Goal: Information Seeking & Learning: Learn about a topic

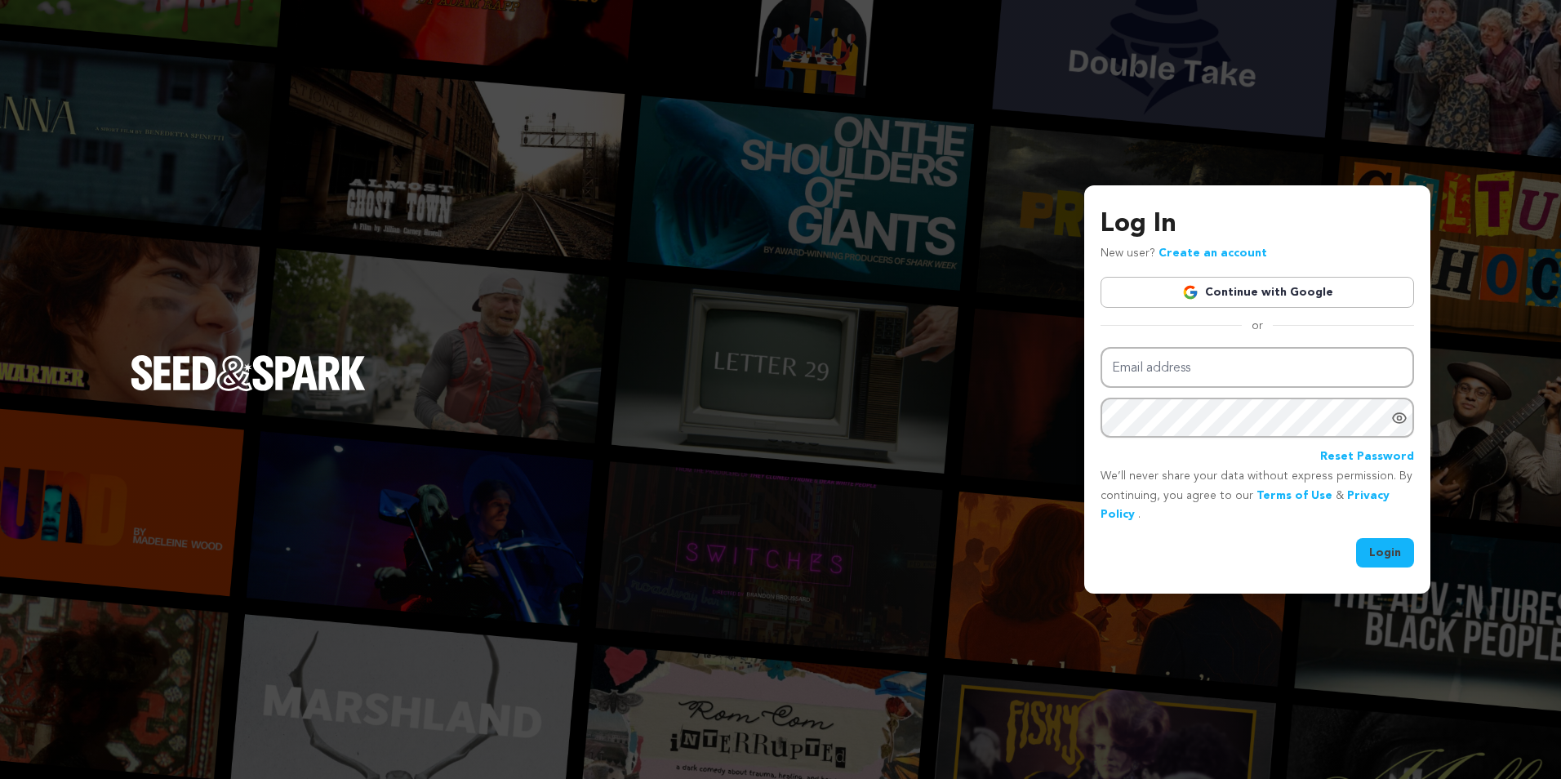
click at [1228, 303] on link "Continue with Google" at bounding box center [1258, 292] width 314 height 31
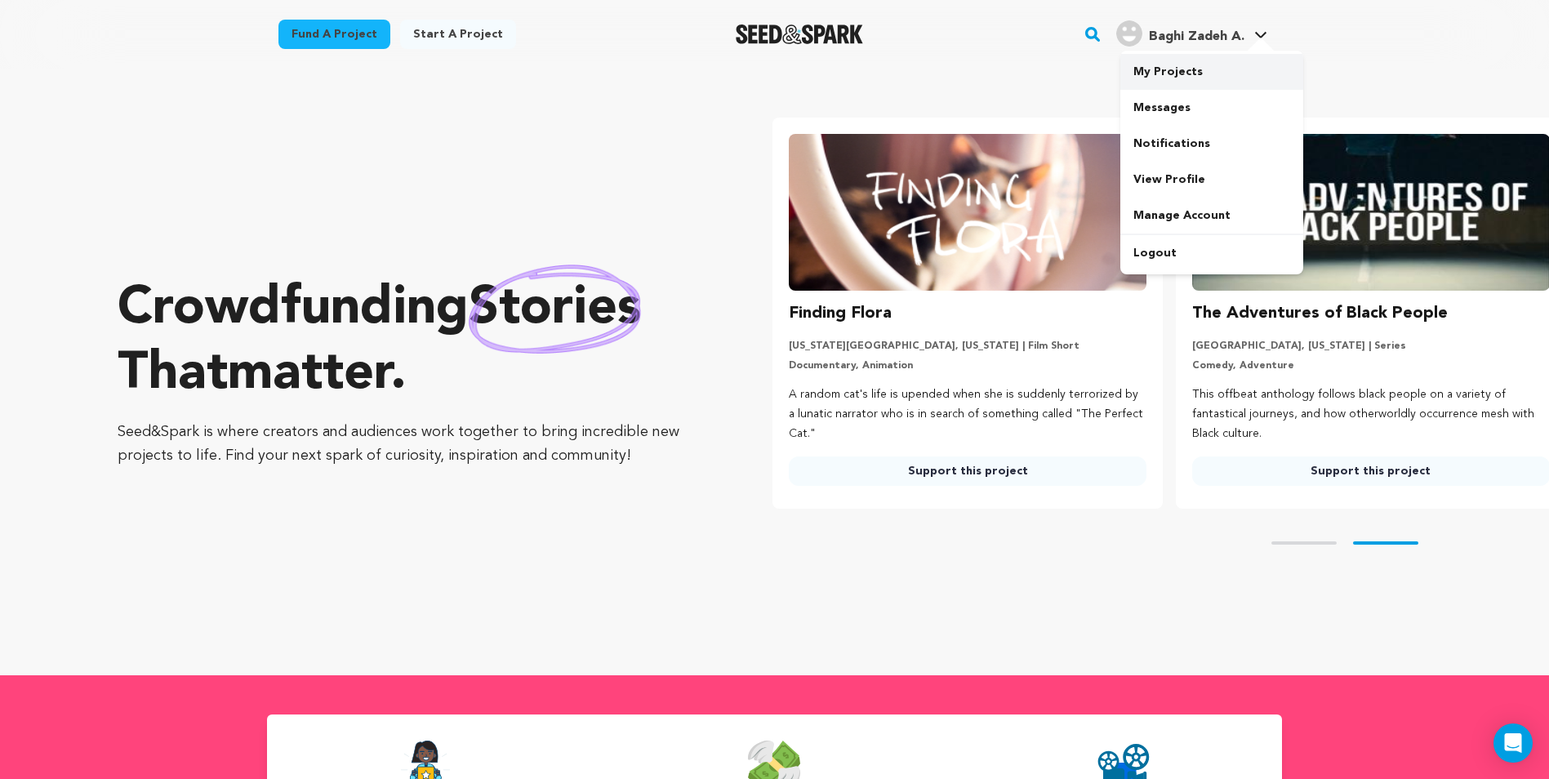
scroll to position [0, 416]
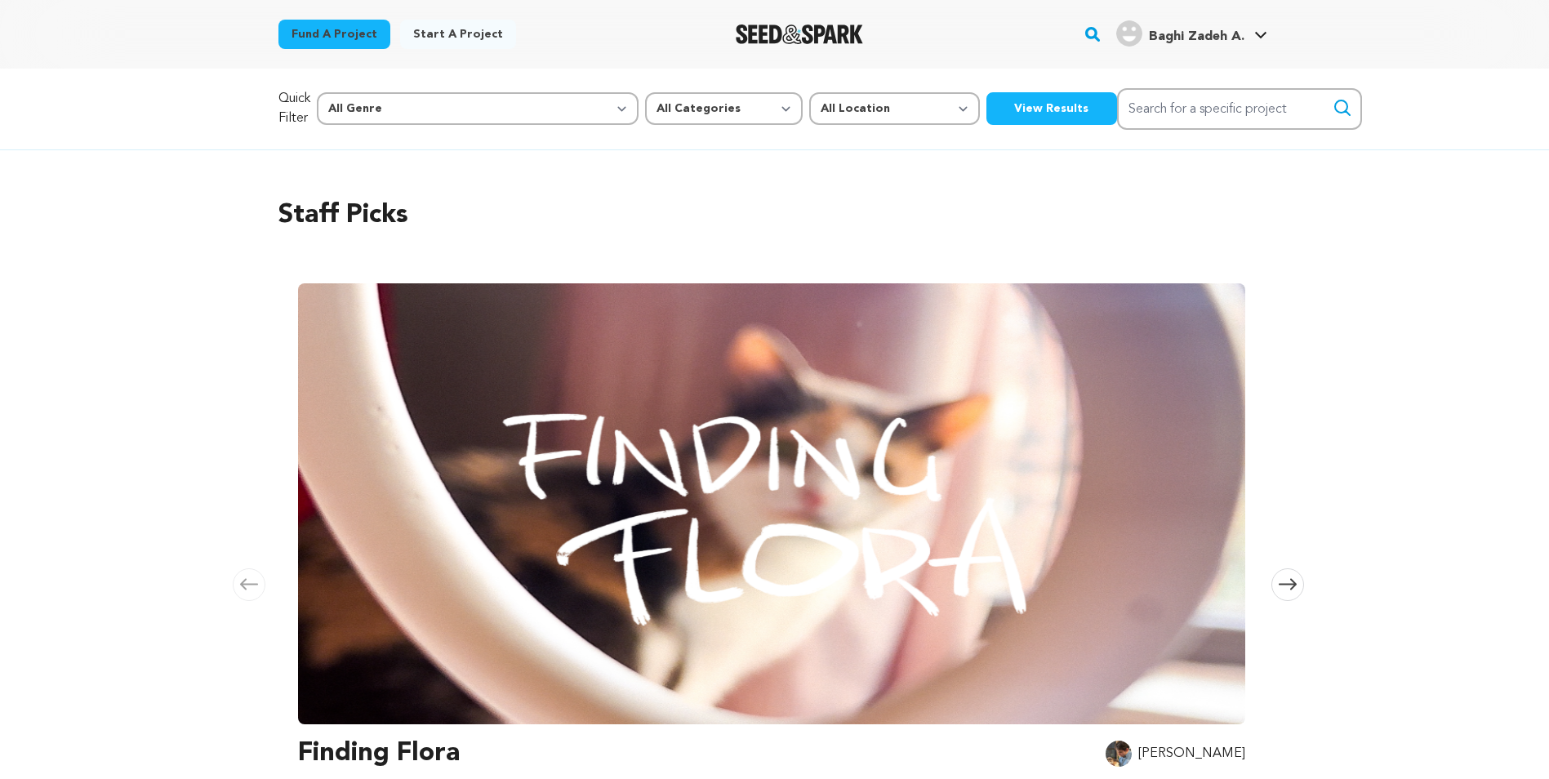
click at [986, 115] on button "View Results" at bounding box center [1051, 108] width 131 height 33
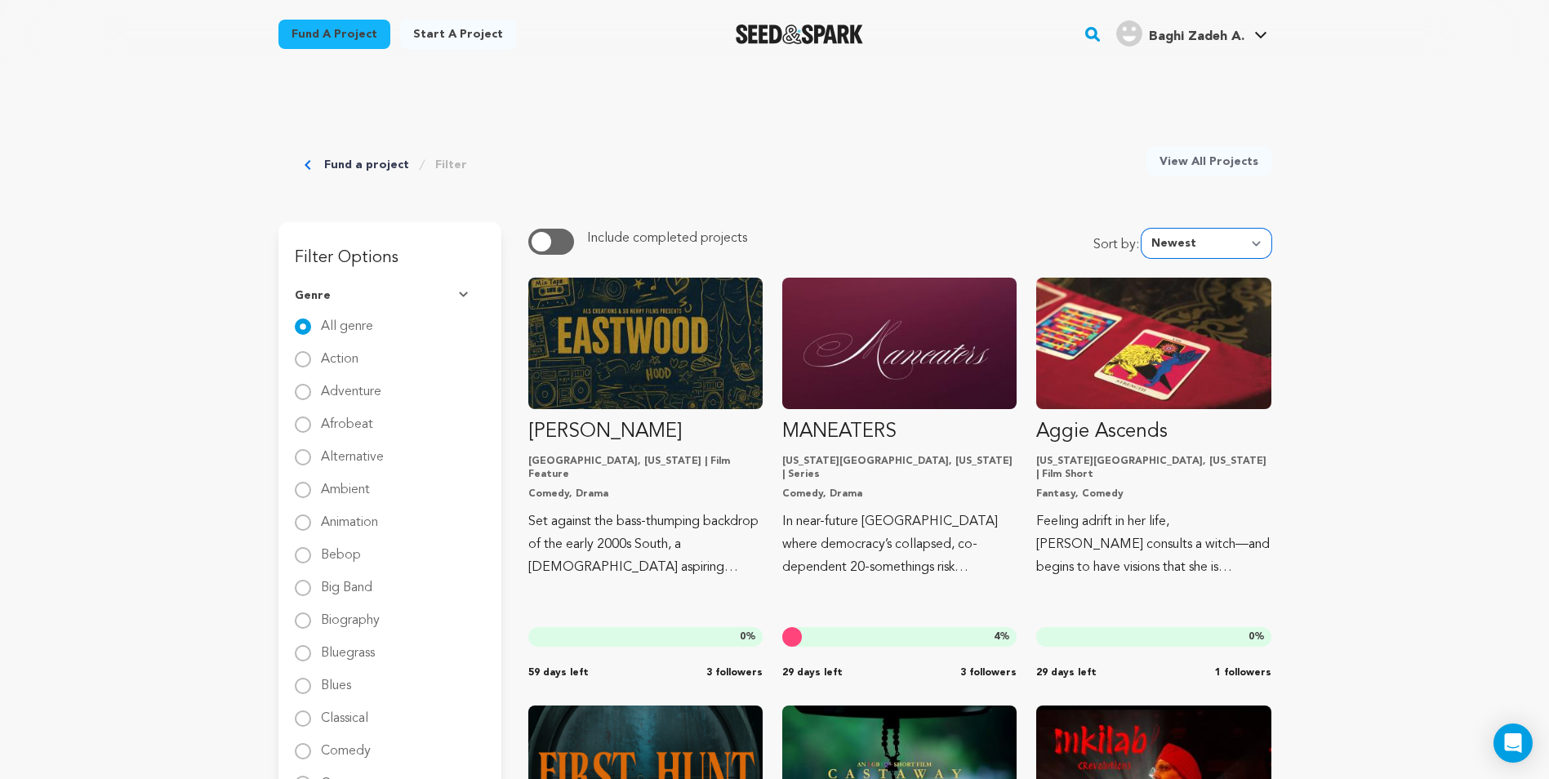
click at [1182, 255] on select "Newest Most Popular Most Funded Trending Now Ending Now Amount Raised" at bounding box center [1206, 243] width 130 height 29
select select "amount_raised"
click at [1145, 229] on select "Newest Most Popular Most Funded Trending Now Ending Now Amount Raised" at bounding box center [1206, 243] width 130 height 29
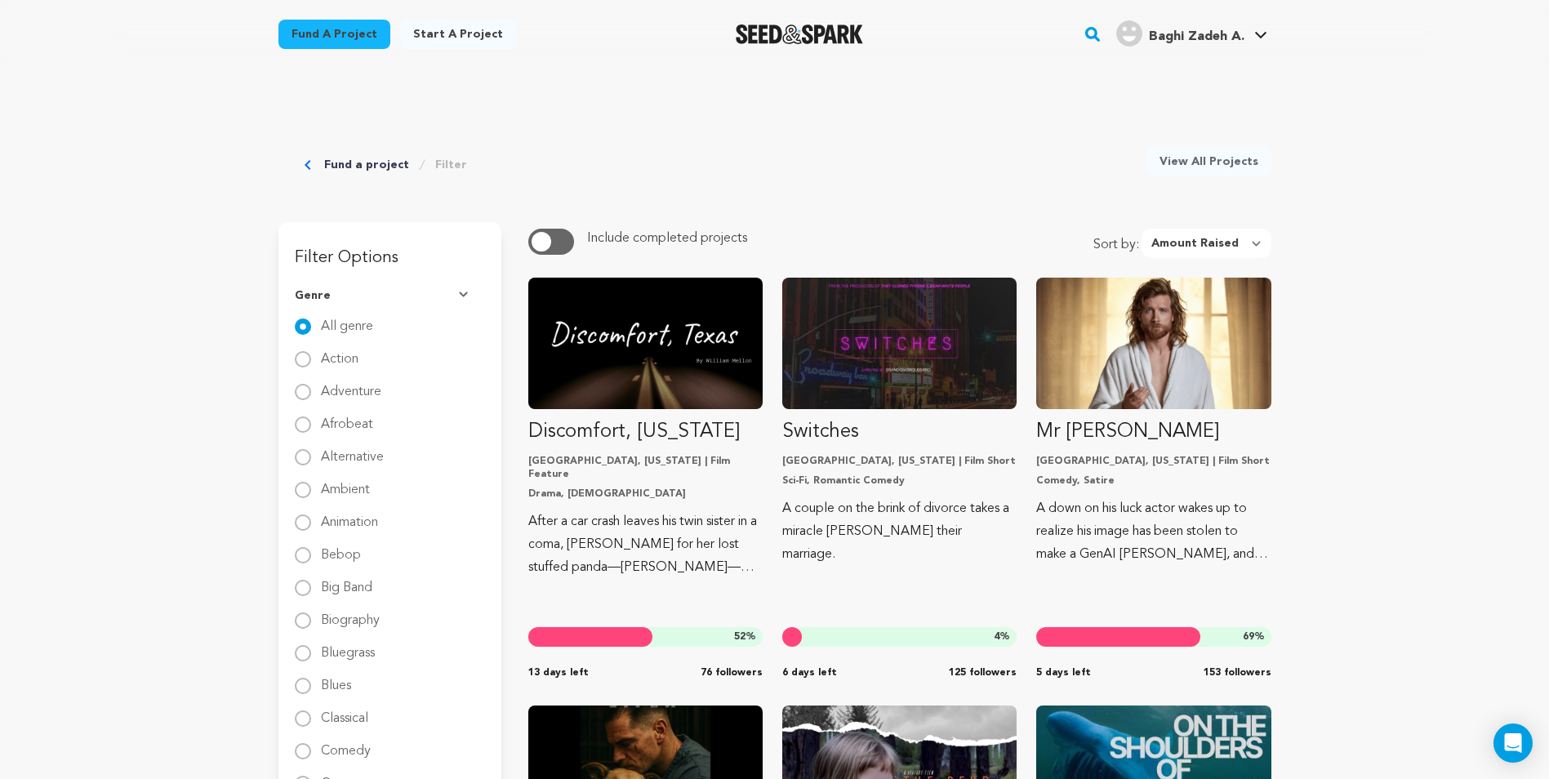
click at [563, 235] on button "button" at bounding box center [551, 242] width 46 height 26
click at [1149, 237] on select "Newest Most Popular Most Funded Trending Now Ending Now Amount Raised" at bounding box center [1206, 243] width 130 height 29
click at [1158, 237] on select "Newest Most Popular Most Funded Trending Now Ending Now Amount Raised" at bounding box center [1206, 243] width 130 height 29
click at [1201, 237] on select "Newest Most Popular Most Funded Trending Now Ending Now Amount Raised" at bounding box center [1206, 243] width 130 height 29
click at [521, 0] on div "Fund a project Start a project Search" at bounding box center [774, 34] width 1045 height 69
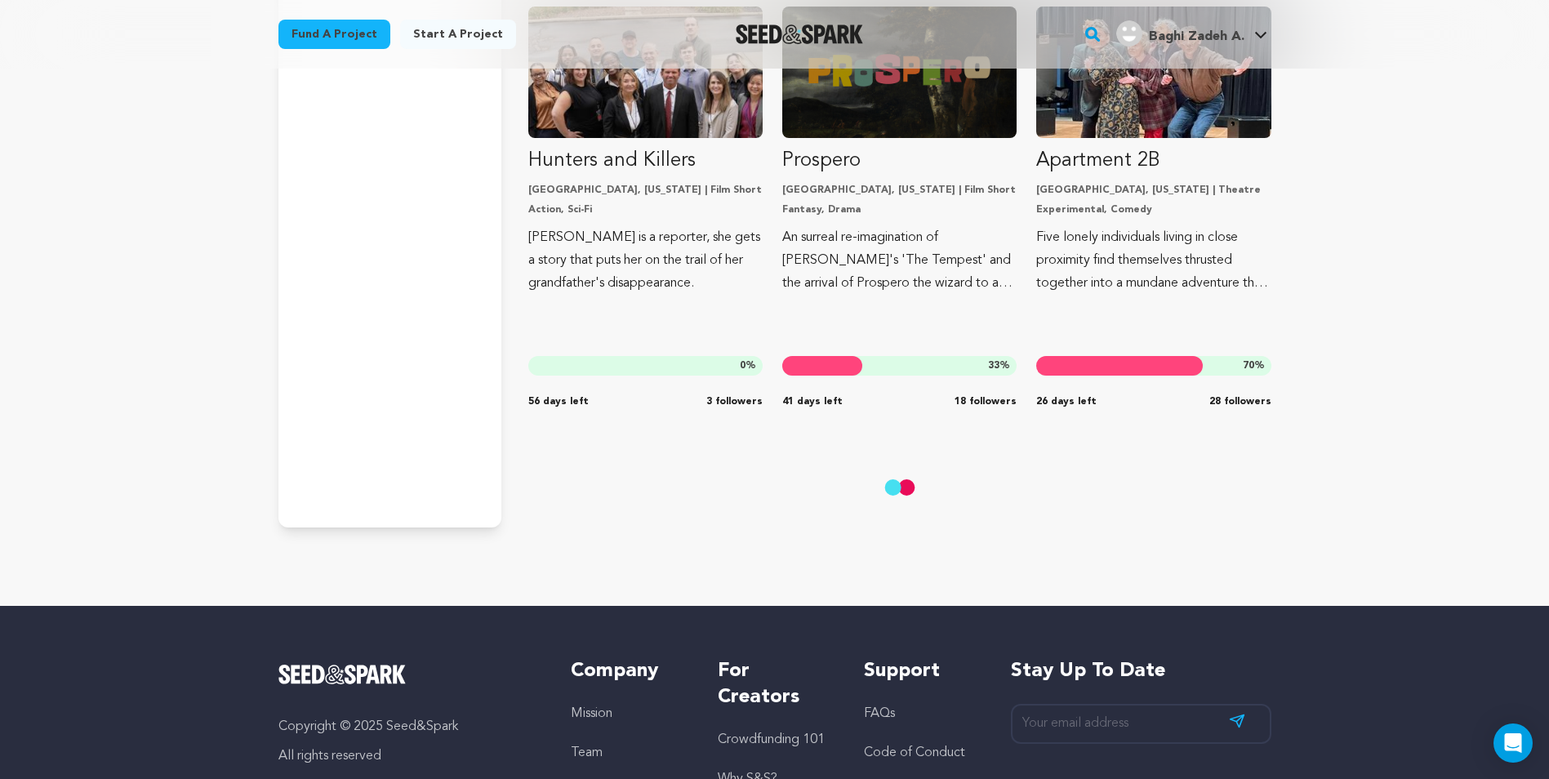
scroll to position [3347, 0]
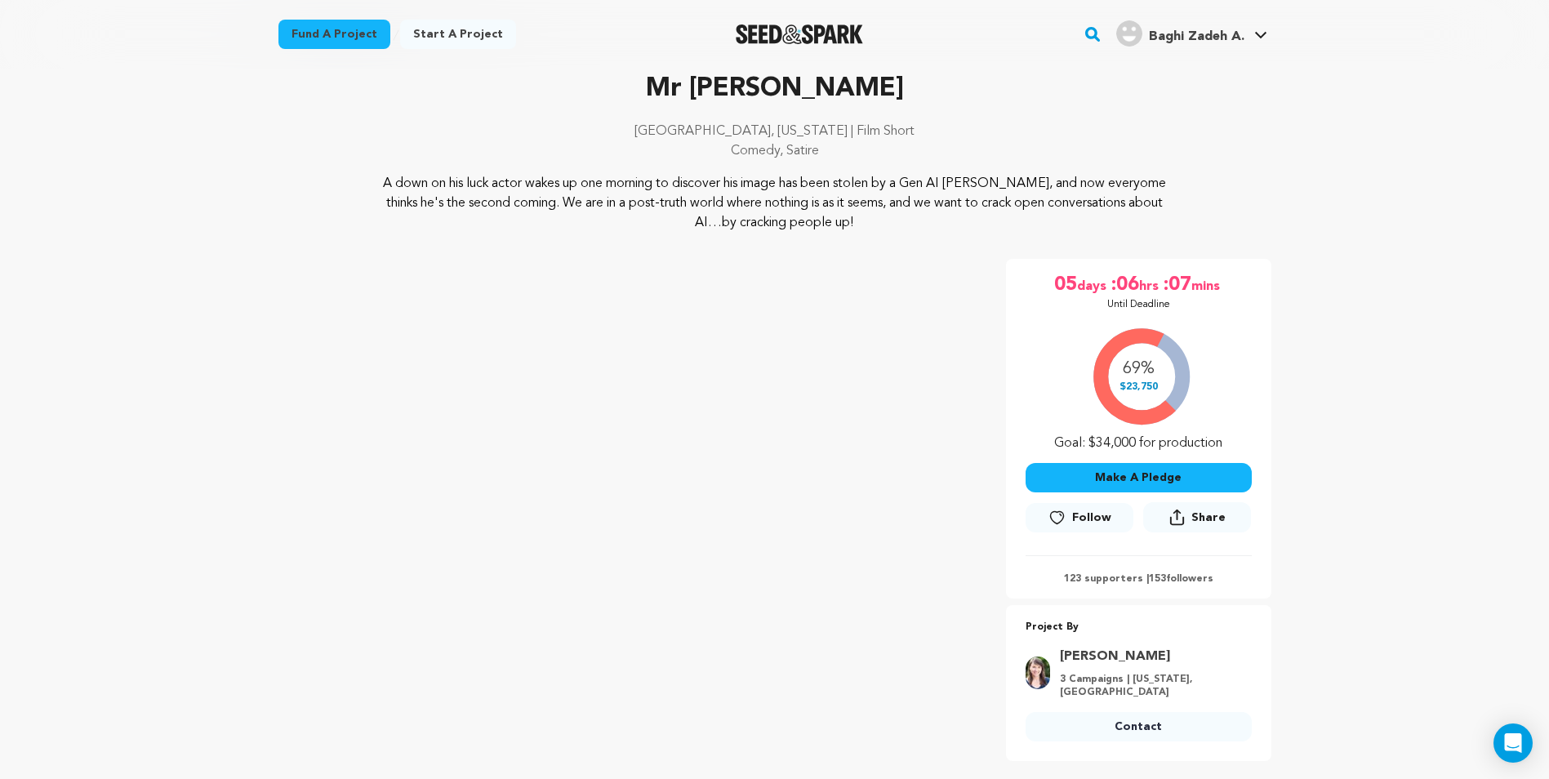
scroll to position [82, 0]
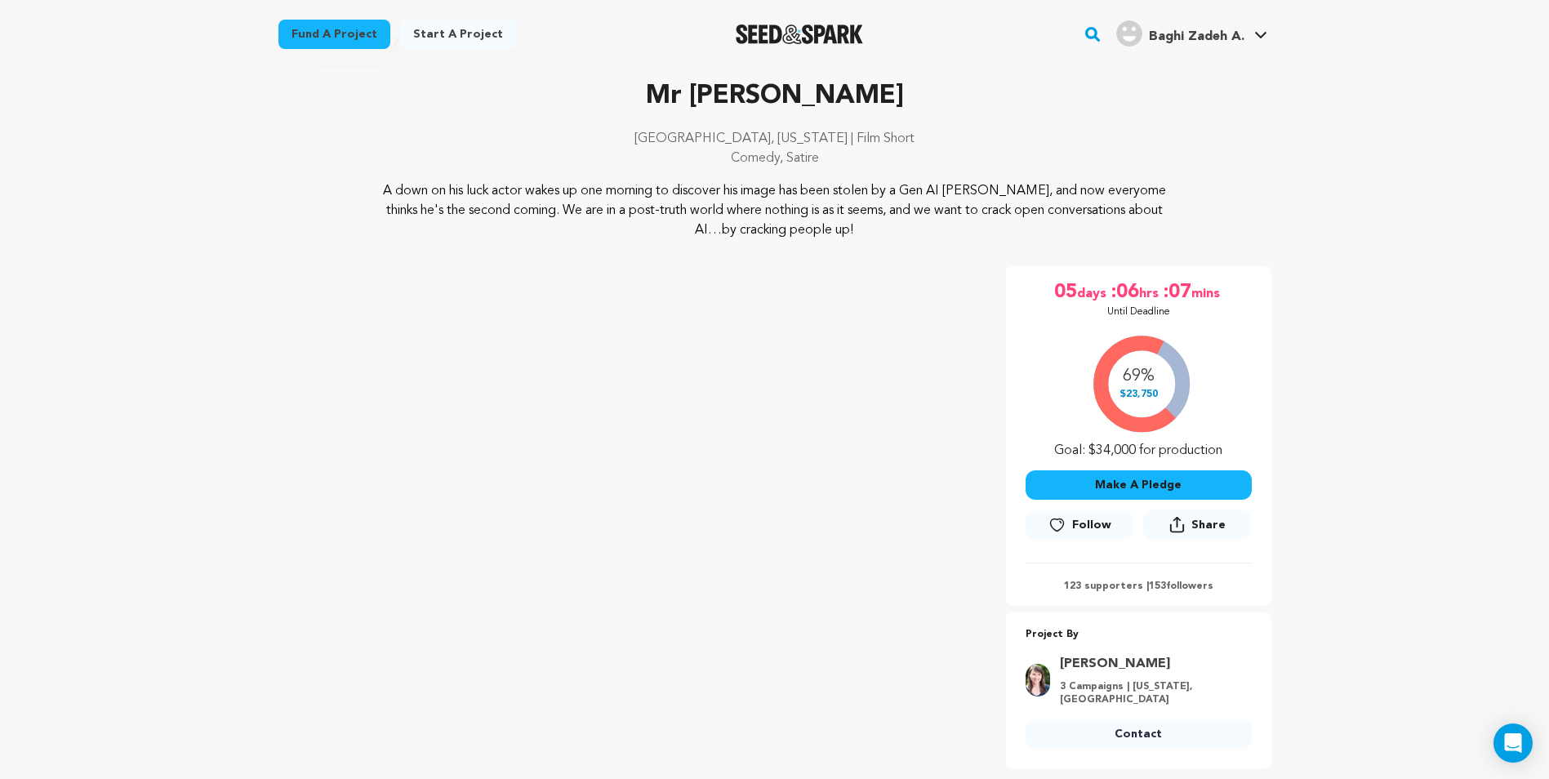
scroll to position [82, 0]
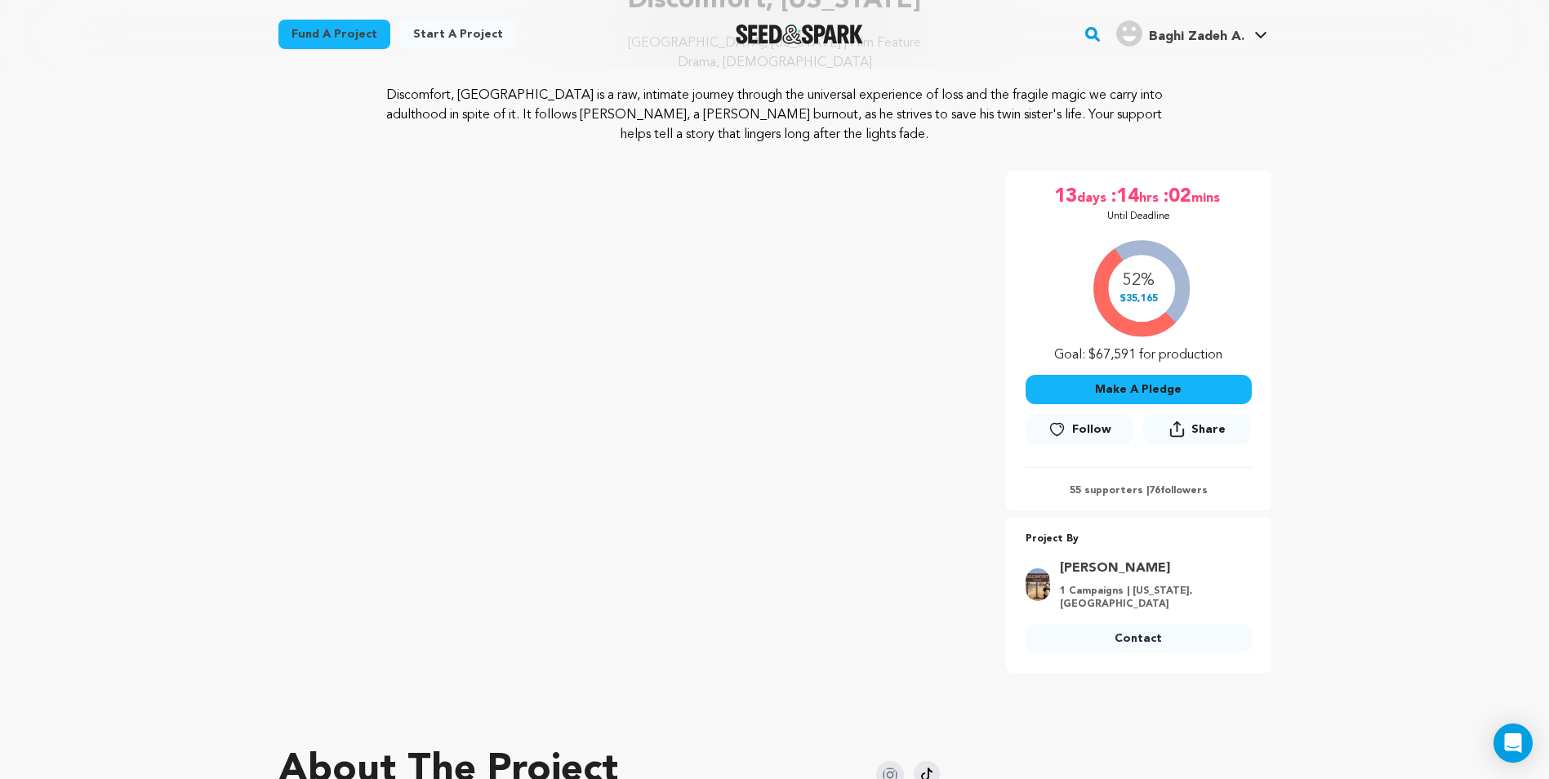
scroll to position [163, 0]
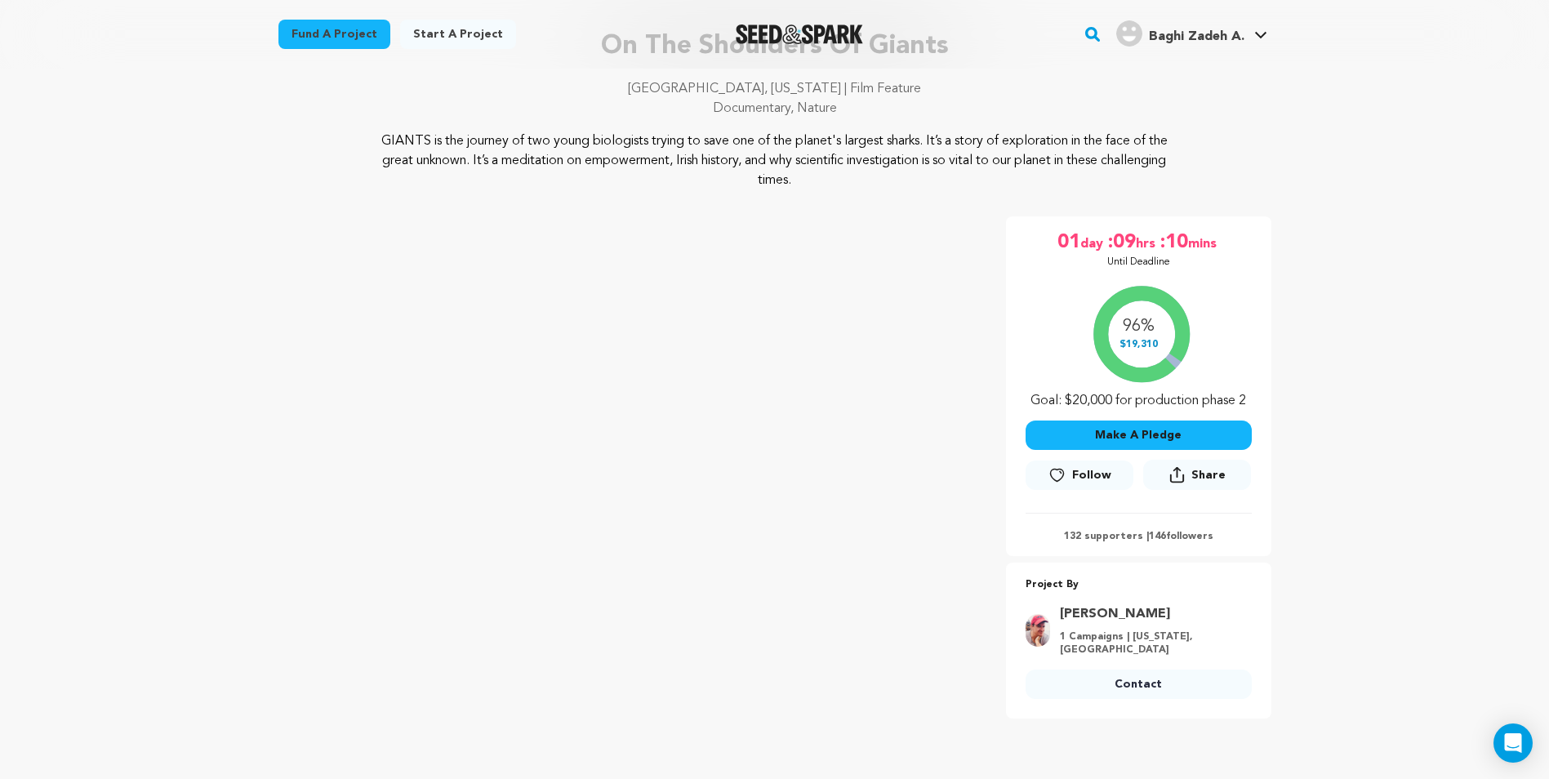
scroll to position [163, 0]
